Goal: Information Seeking & Learning: Learn about a topic

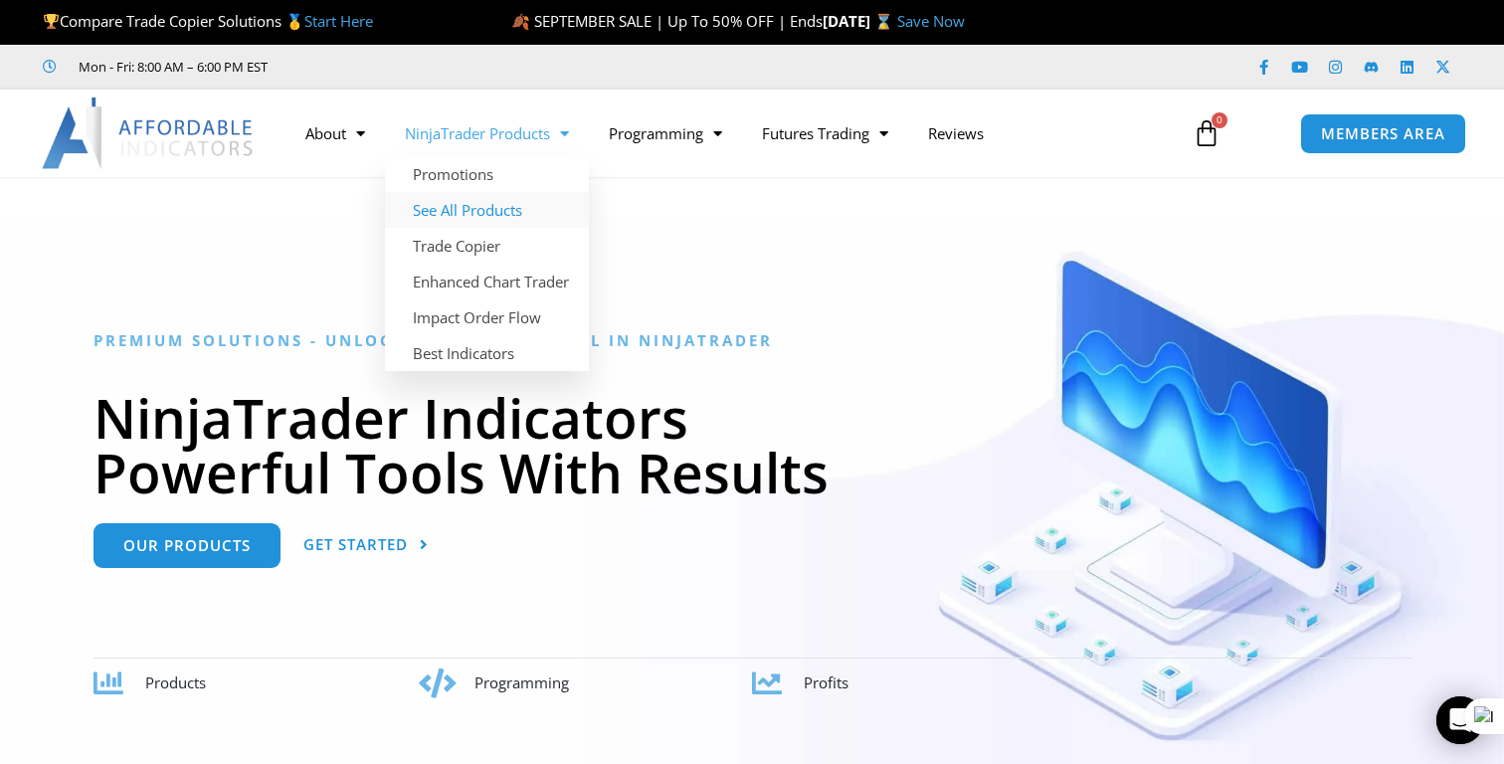
click at [500, 210] on link "See All Products" at bounding box center [487, 210] width 204 height 36
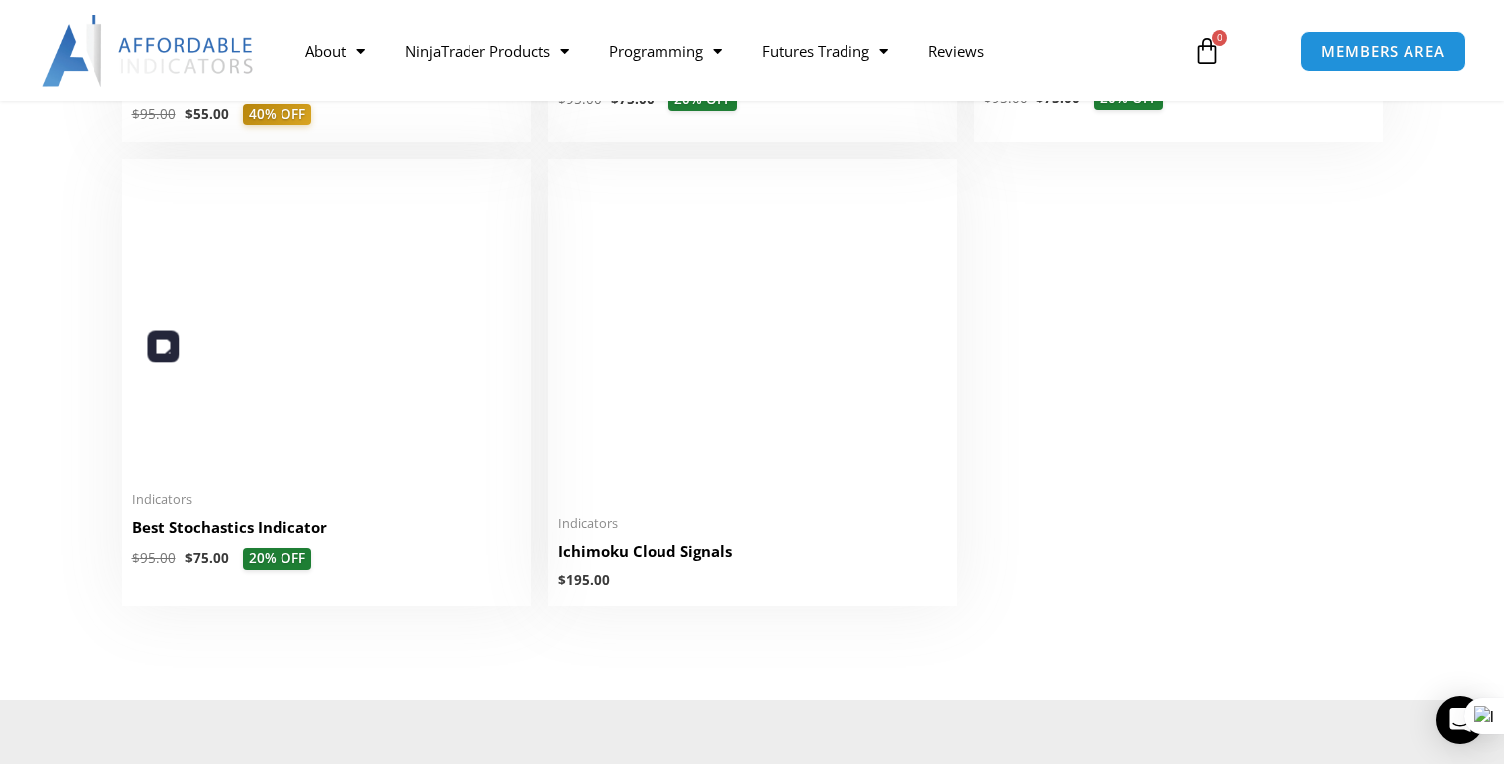
scroll to position [4646, 0]
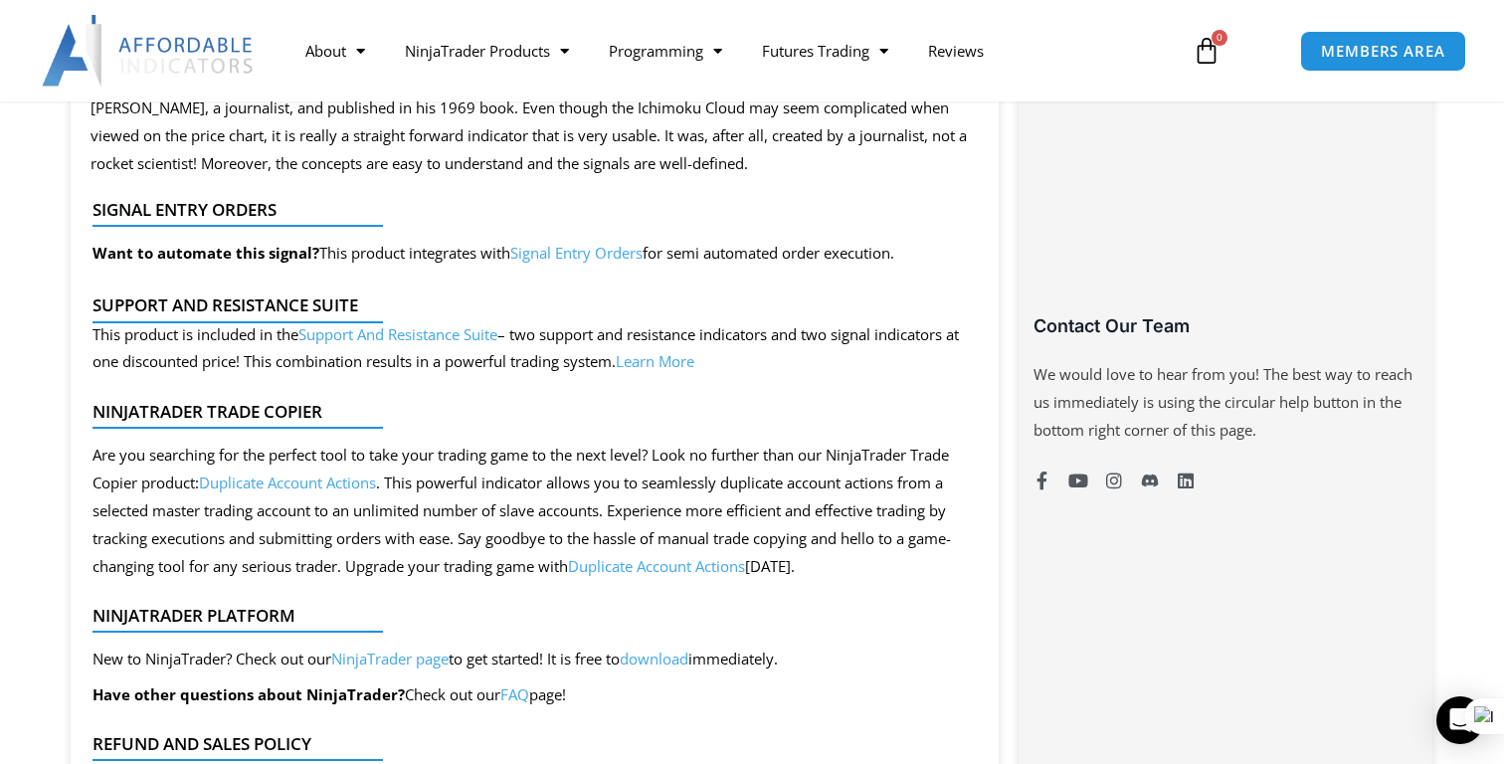
scroll to position [1378, 0]
